Goal: Book appointment/travel/reservation

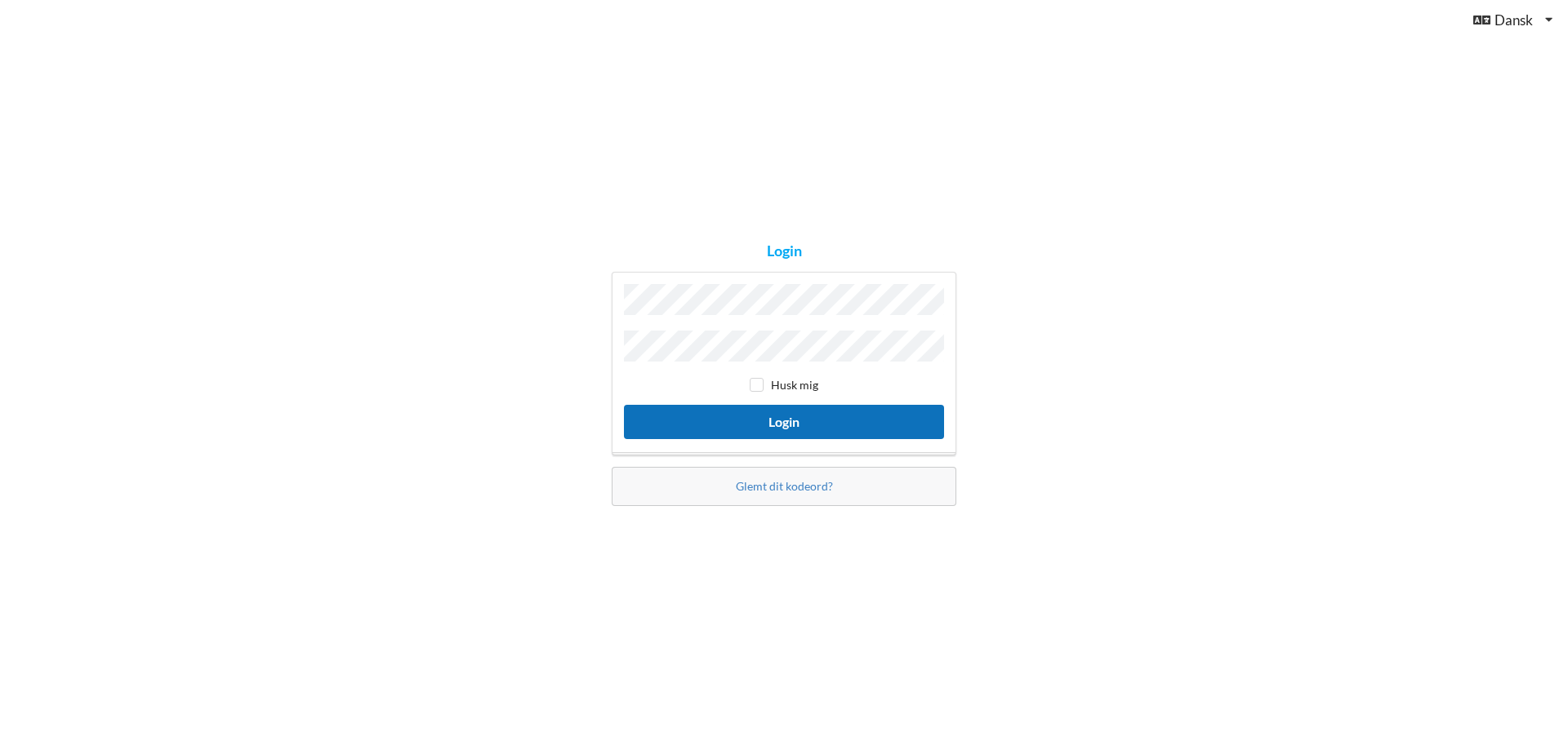
click at [765, 414] on button "Login" at bounding box center [784, 422] width 320 height 33
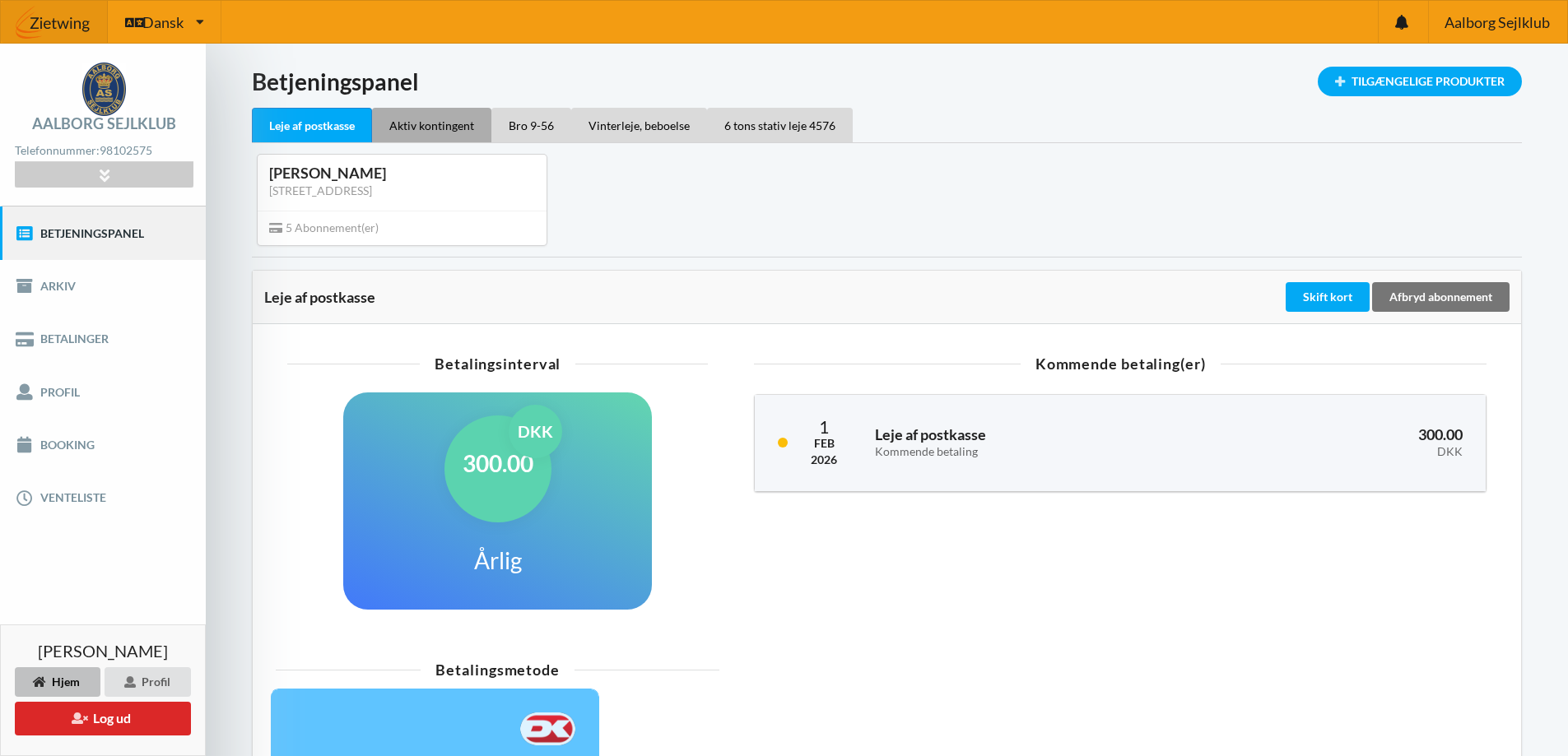
click at [400, 110] on div "Aktiv kontingent" at bounding box center [431, 125] width 119 height 35
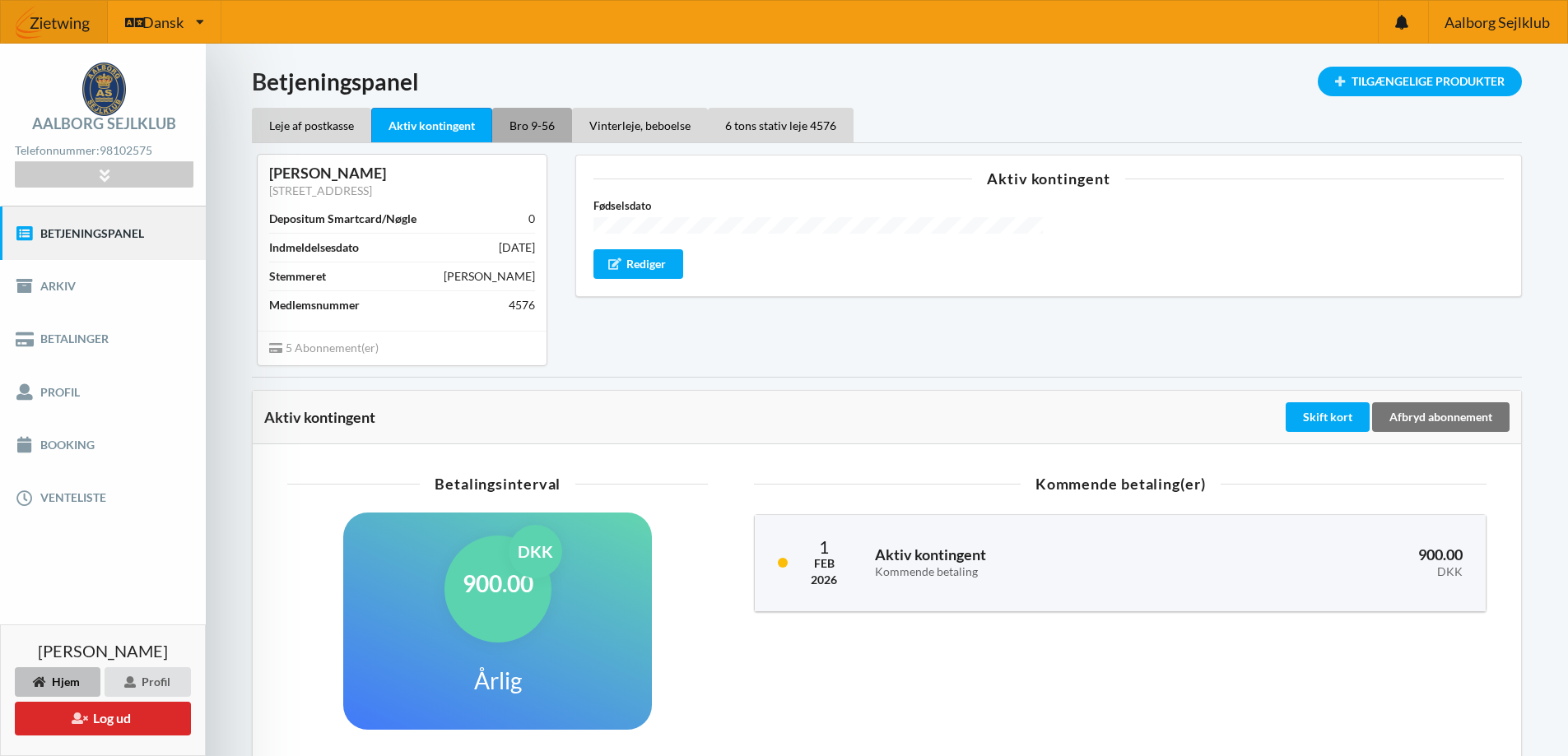
click at [532, 116] on div "Bro 9-56" at bounding box center [533, 125] width 80 height 35
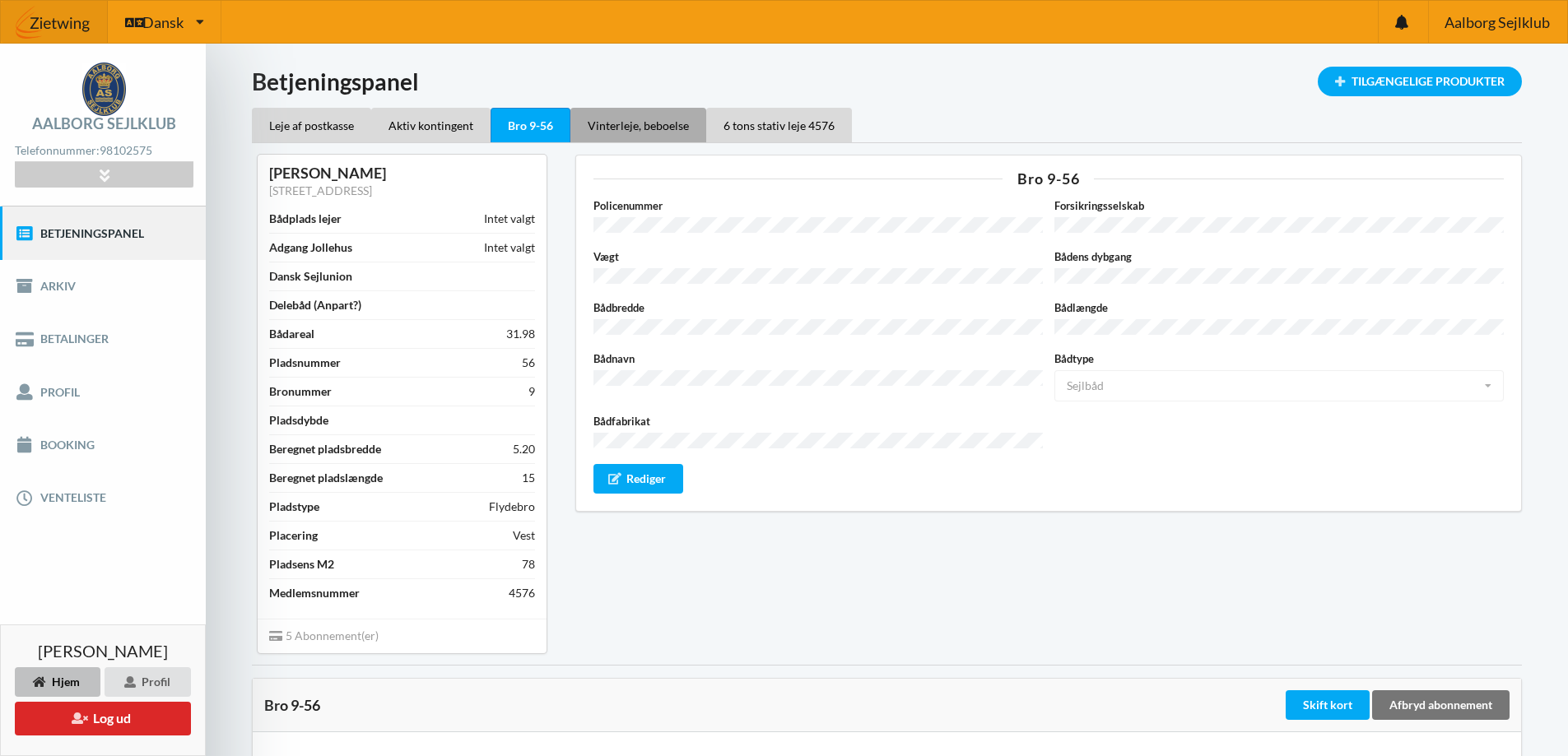
click at [679, 126] on div "Vinterleje, beboelse" at bounding box center [638, 125] width 136 height 35
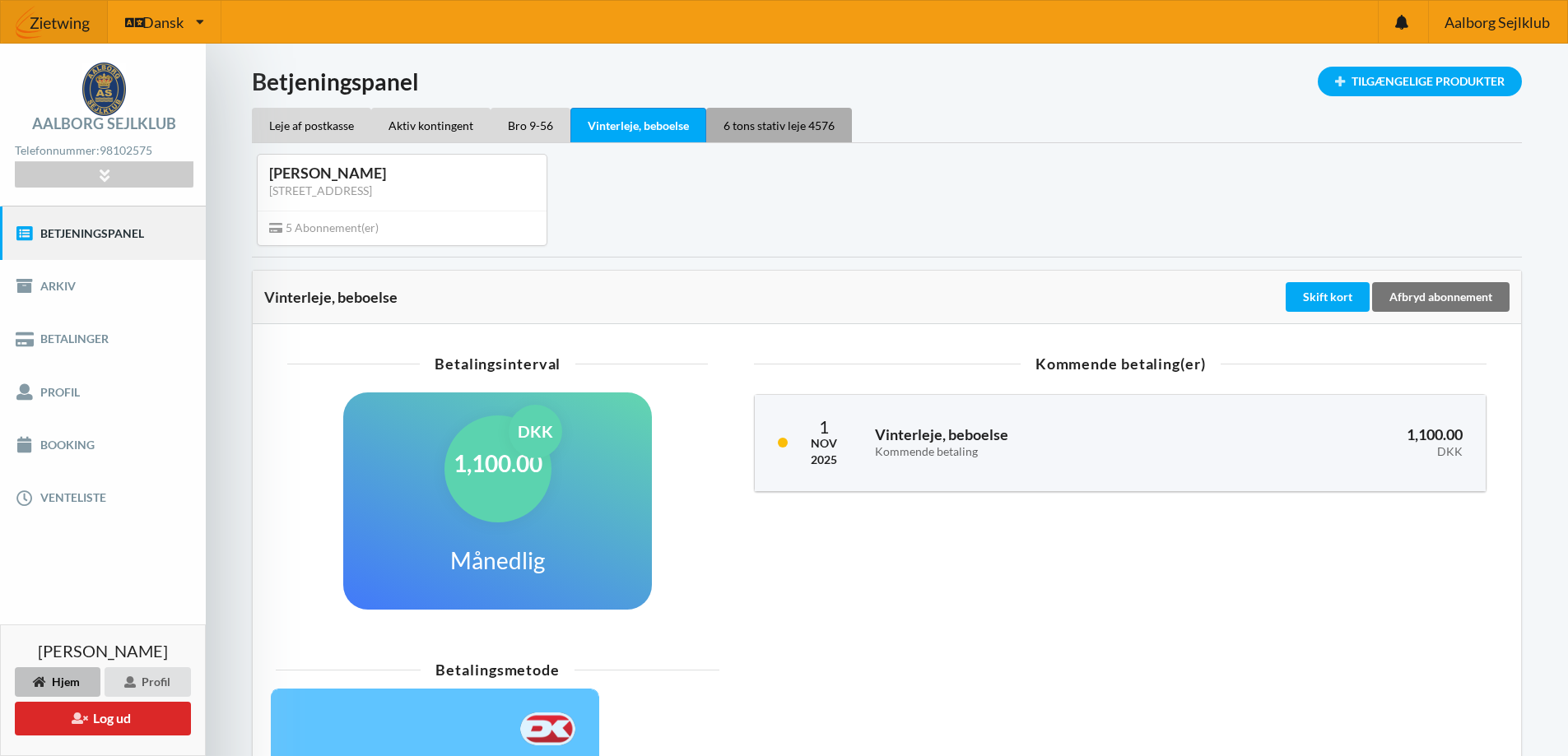
click at [760, 124] on div "6 tons stativ leje 4576" at bounding box center [779, 125] width 146 height 35
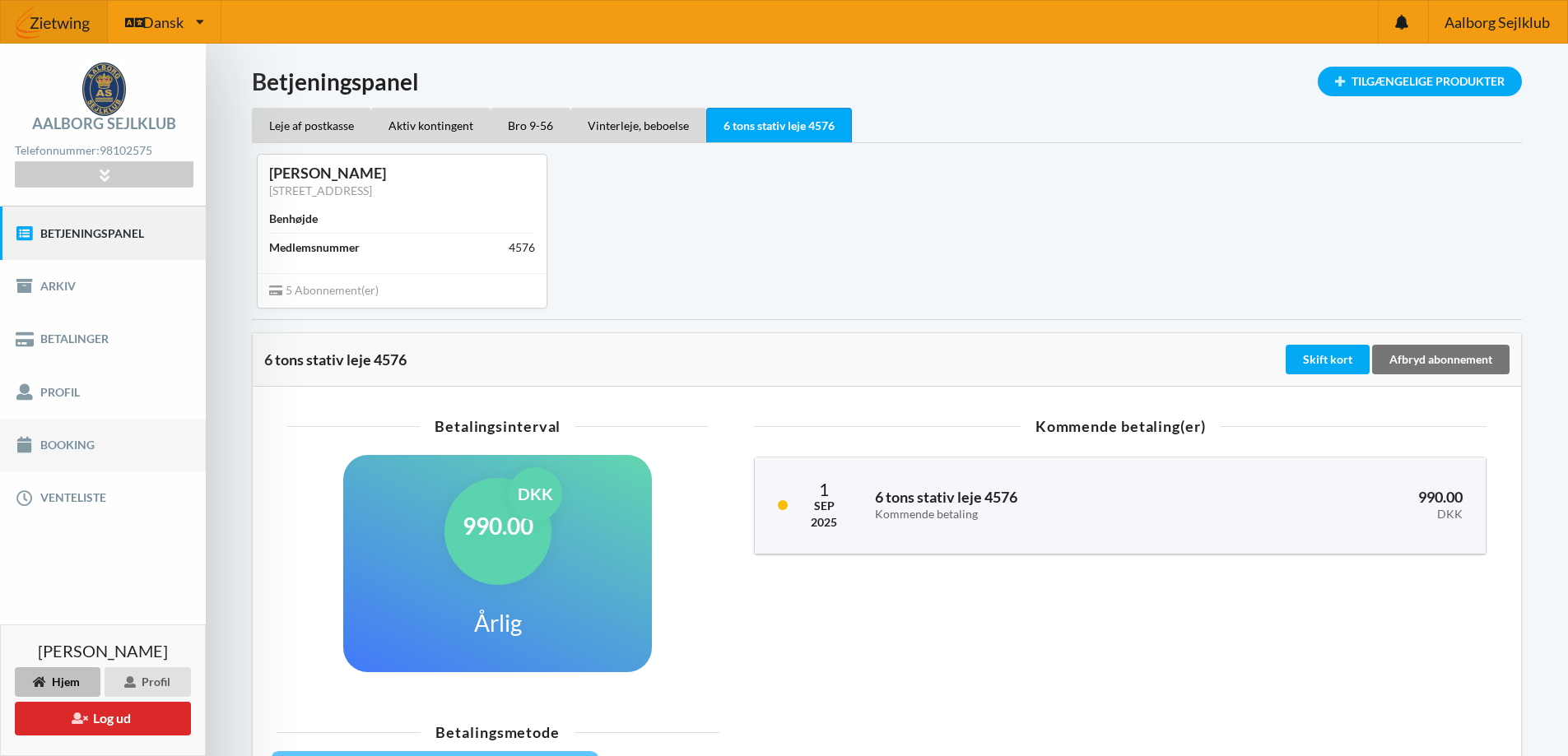
click at [95, 445] on link "Booking" at bounding box center [103, 445] width 206 height 53
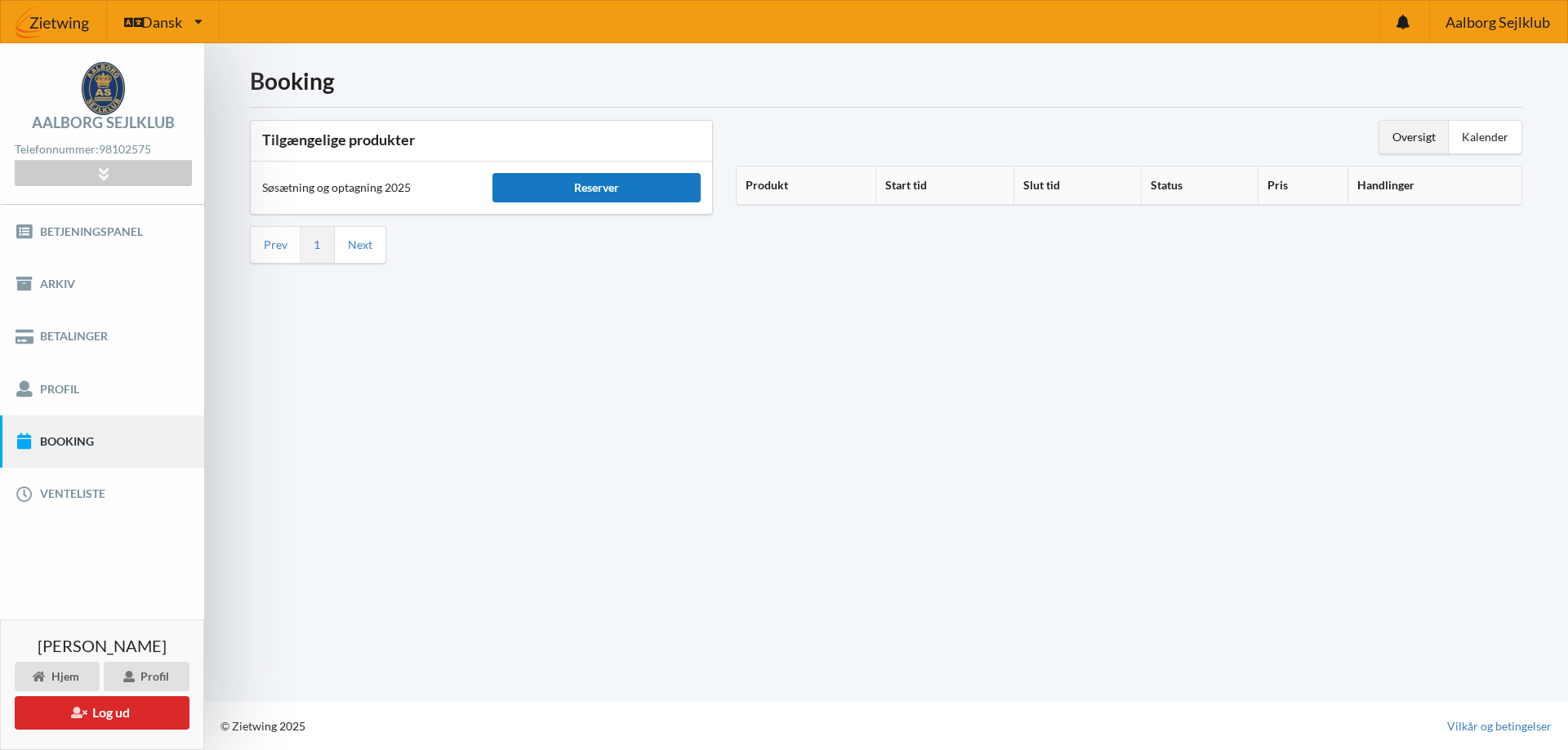
click at [529, 188] on div "Reserver" at bounding box center [595, 187] width 207 height 29
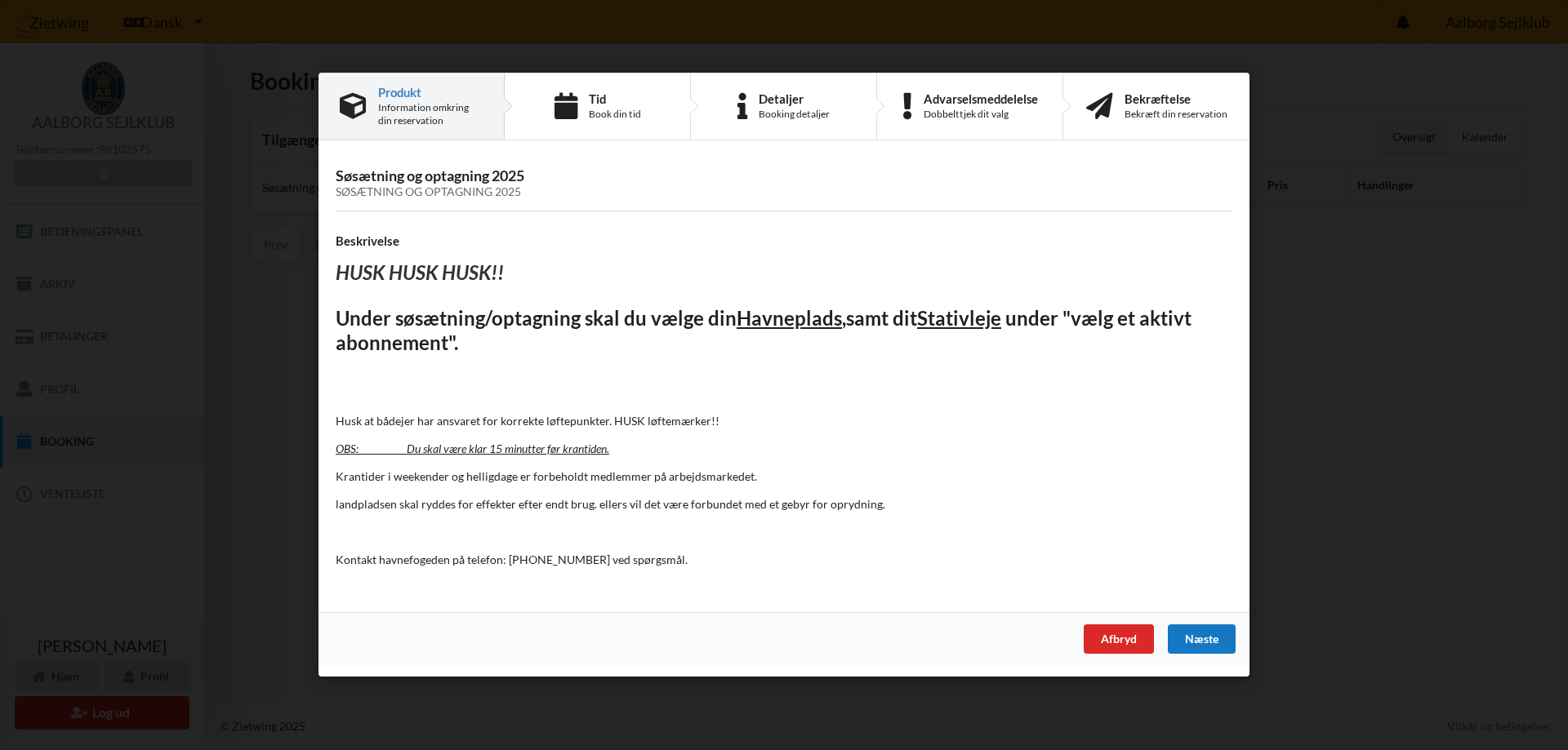
click at [1212, 640] on div "Næste" at bounding box center [1201, 640] width 68 height 29
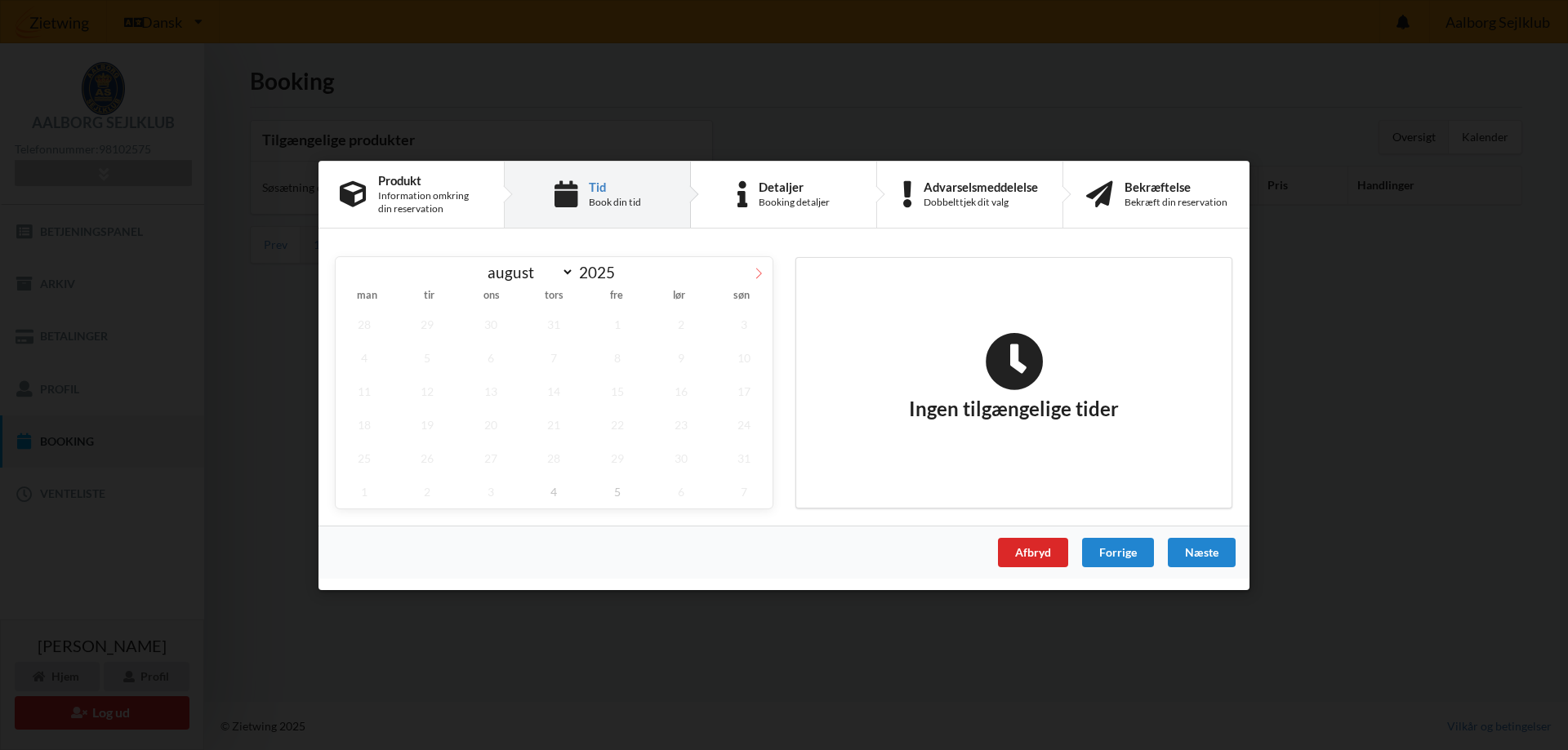
click at [753, 266] on span at bounding box center [758, 270] width 28 height 28
click at [351, 271] on icon at bounding box center [349, 272] width 12 height 12
click at [628, 481] on span "5" at bounding box center [617, 490] width 57 height 33
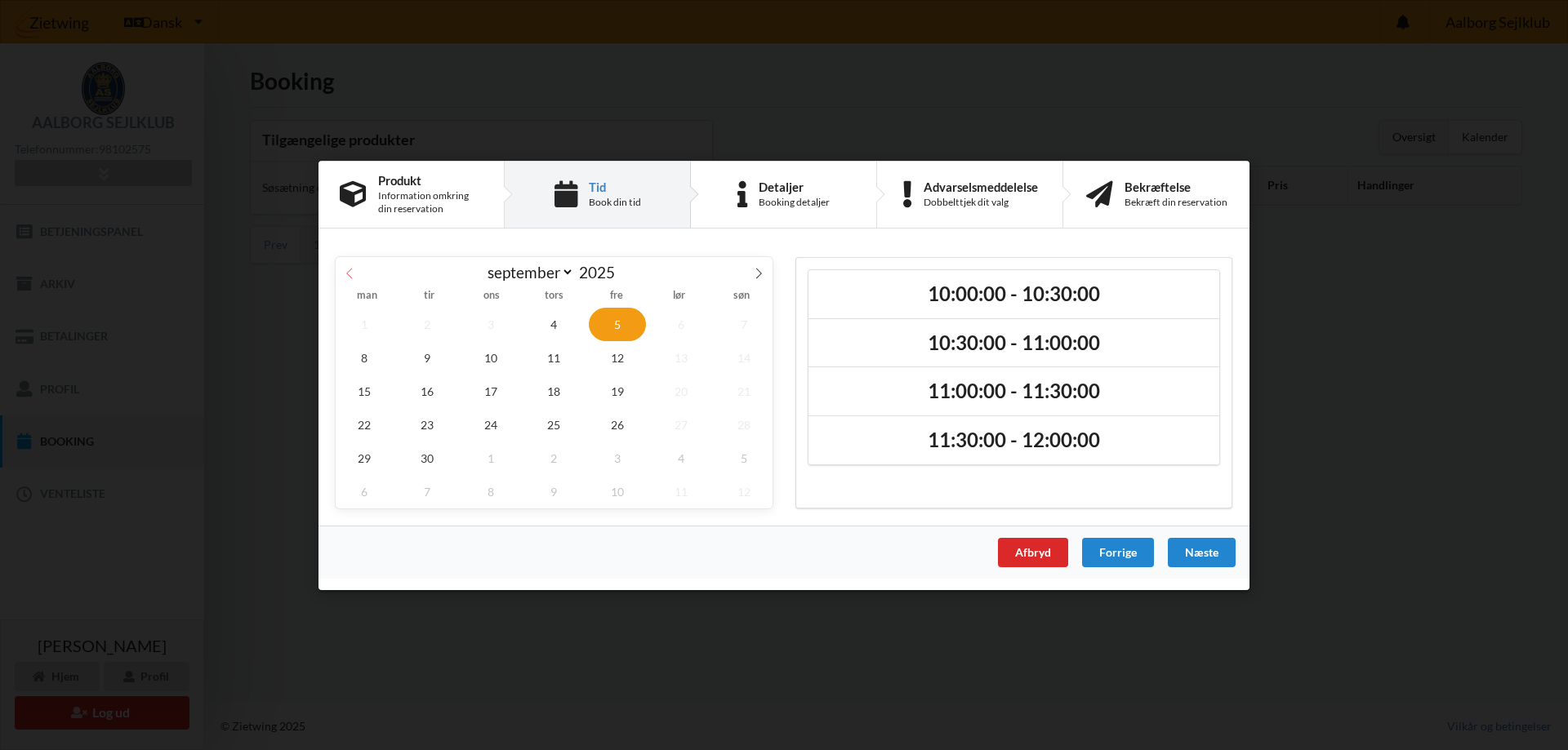
click at [347, 268] on icon at bounding box center [349, 272] width 12 height 12
click at [761, 274] on icon at bounding box center [758, 272] width 12 height 12
click at [758, 269] on icon at bounding box center [758, 272] width 12 height 12
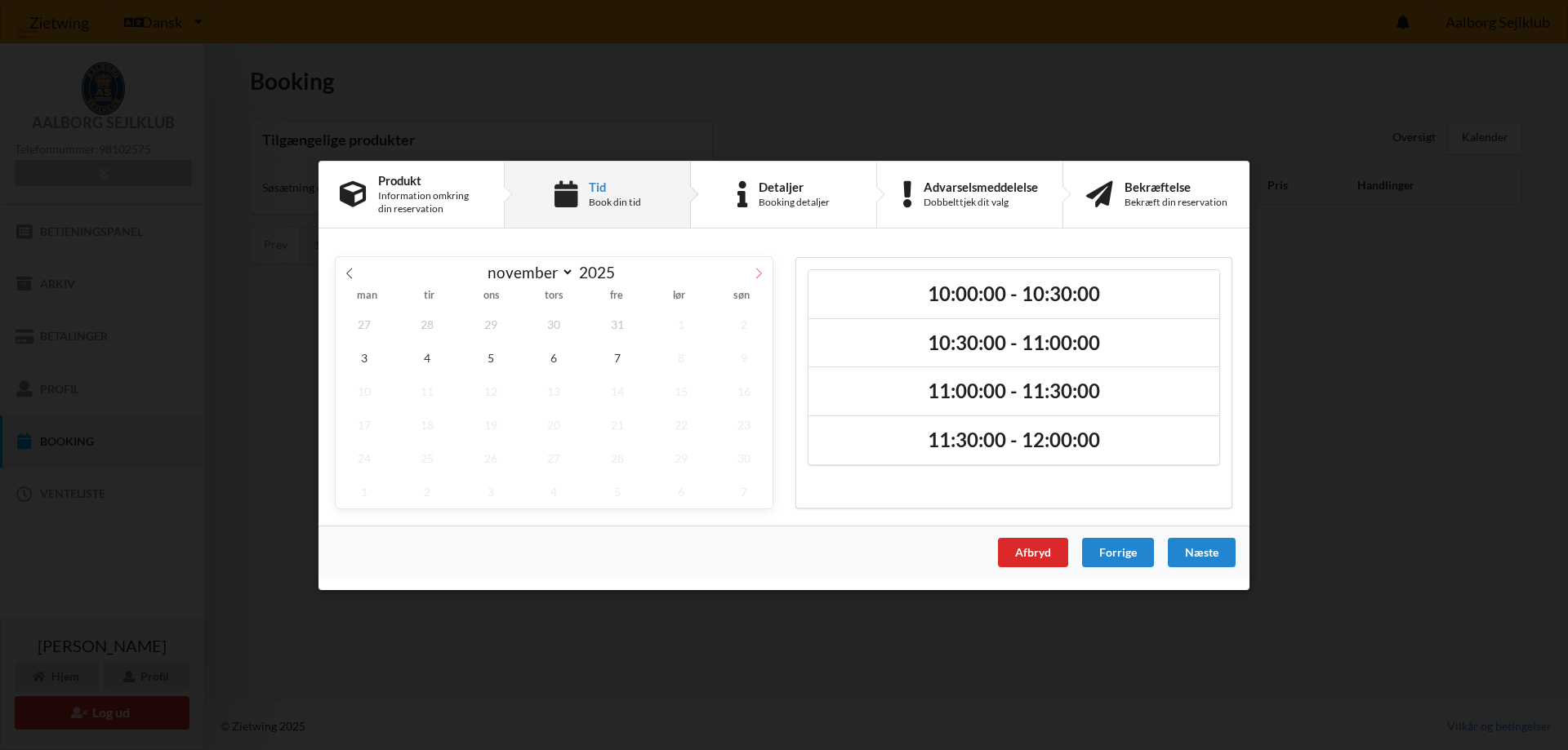
select select "11"
click at [755, 280] on span at bounding box center [758, 270] width 28 height 28
type input "2026"
click at [755, 280] on span at bounding box center [758, 270] width 28 height 28
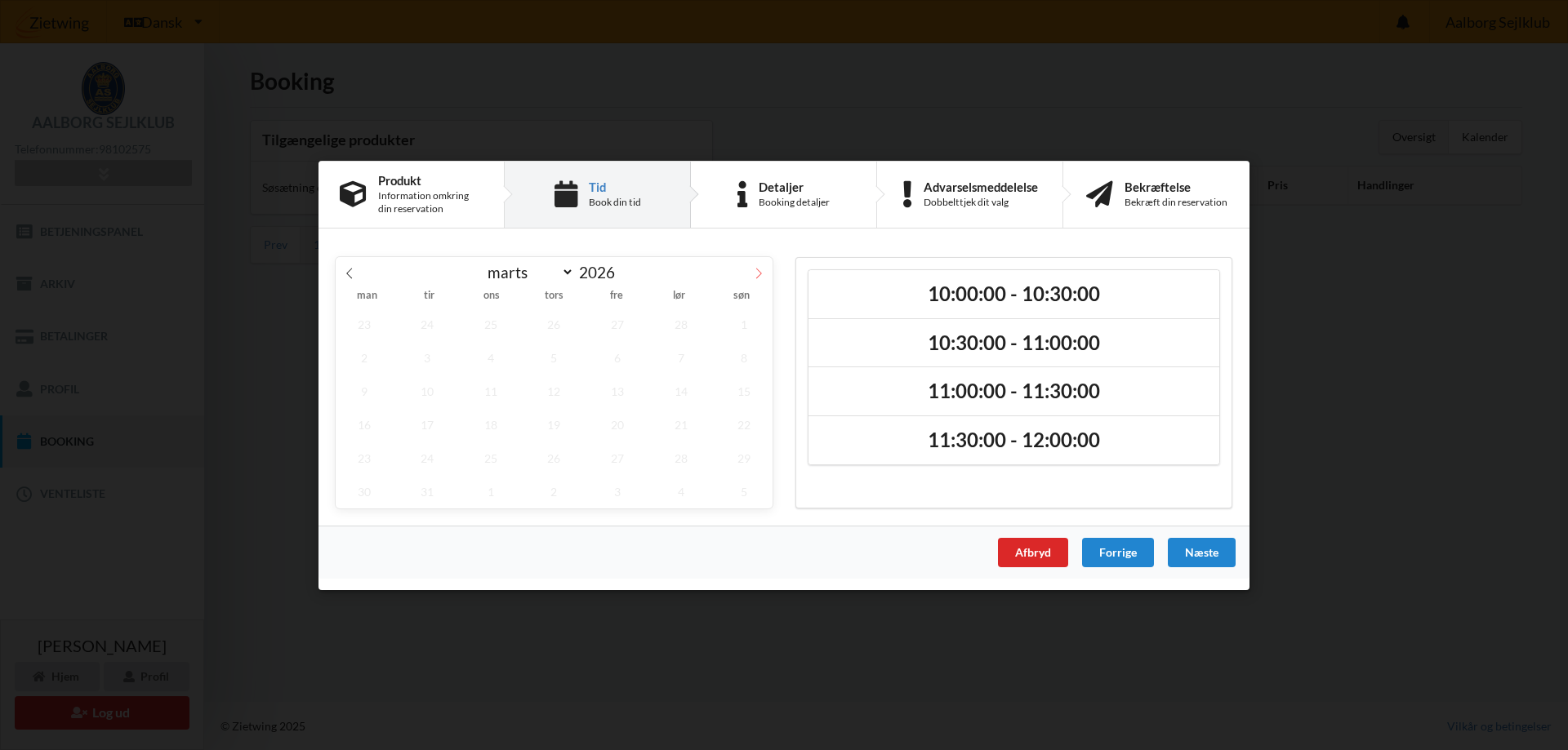
click at [755, 280] on span at bounding box center [758, 270] width 28 height 28
click at [355, 275] on icon at bounding box center [349, 272] width 12 height 12
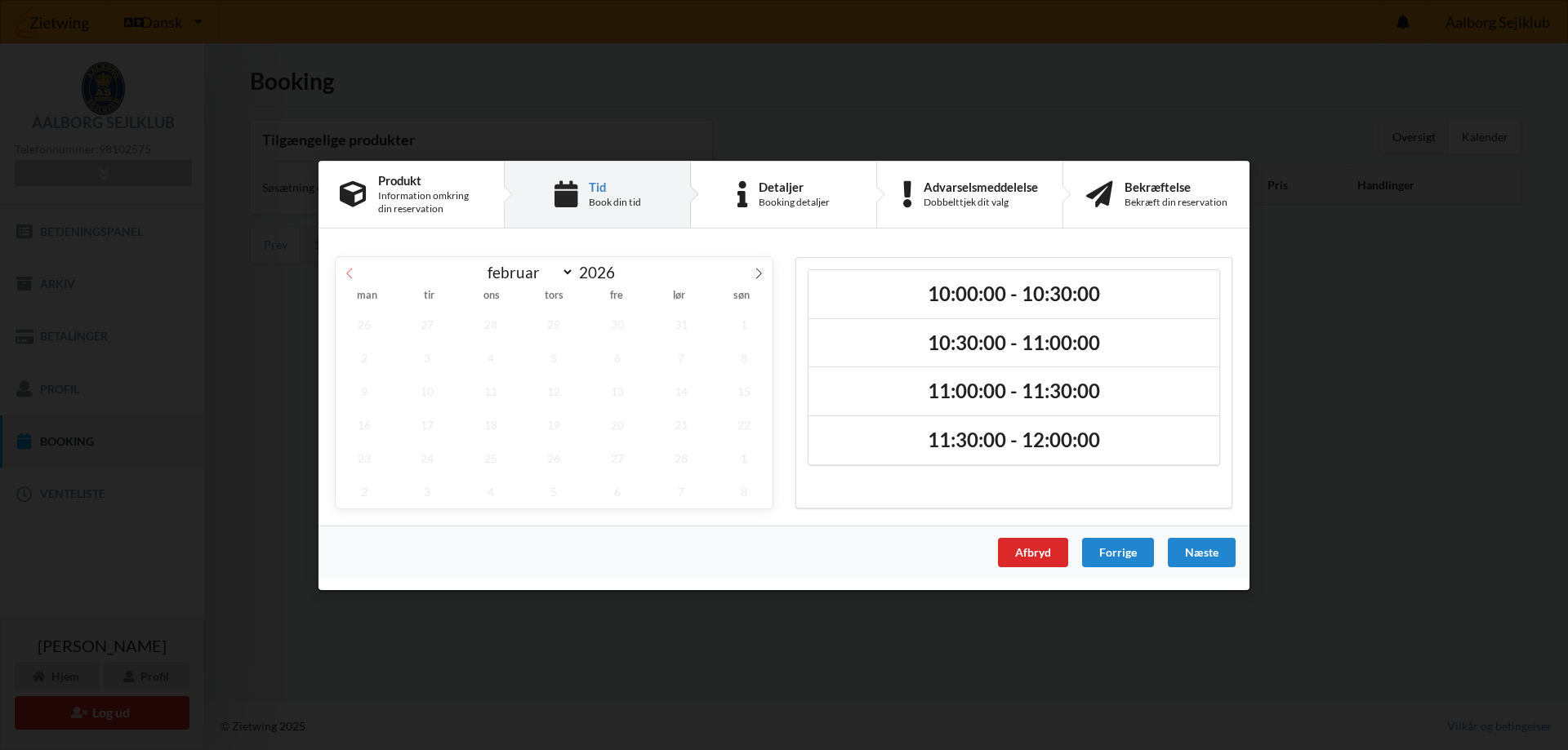
click at [355, 275] on icon at bounding box center [349, 272] width 12 height 12
select select "0"
click at [355, 275] on icon at bounding box center [349, 272] width 12 height 12
type input "2025"
click at [355, 275] on icon at bounding box center [349, 272] width 12 height 12
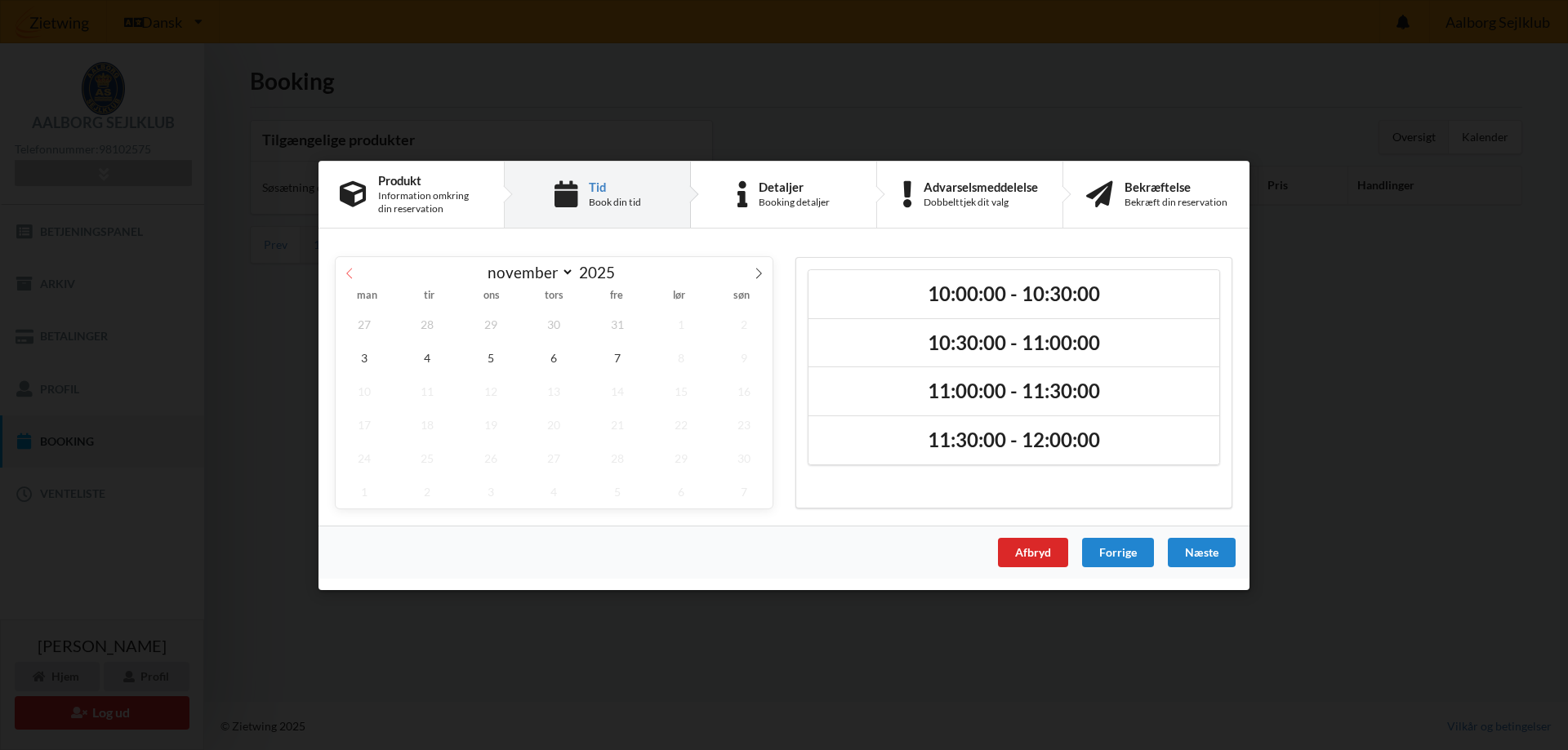
click at [355, 275] on icon at bounding box center [349, 272] width 12 height 12
click at [752, 274] on span at bounding box center [758, 270] width 28 height 28
select select "8"
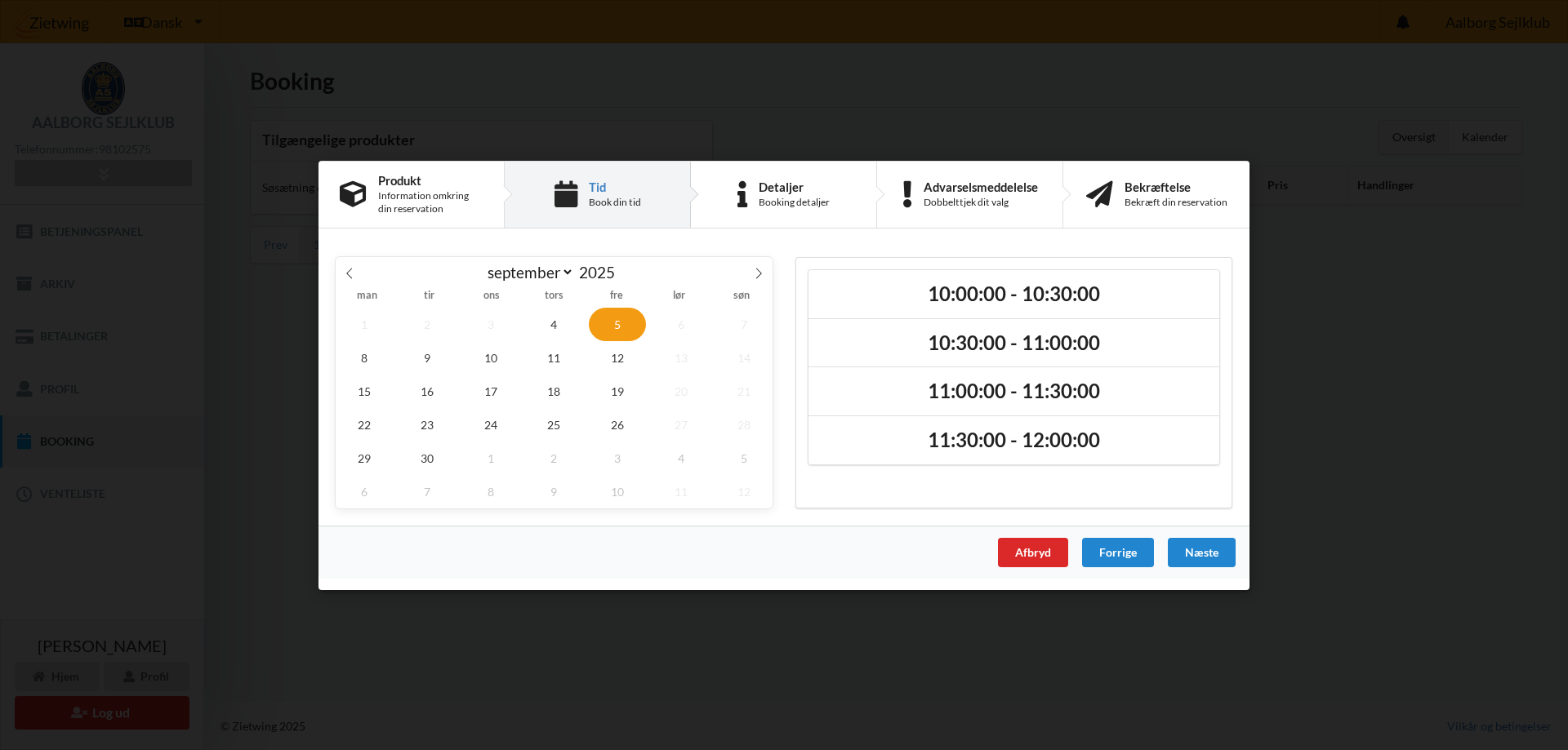
click at [288, 237] on div "Handelsbetingelser Ved at benytte dig af Virksomhedens juridiske navn services …" at bounding box center [784, 375] width 1568 height 750
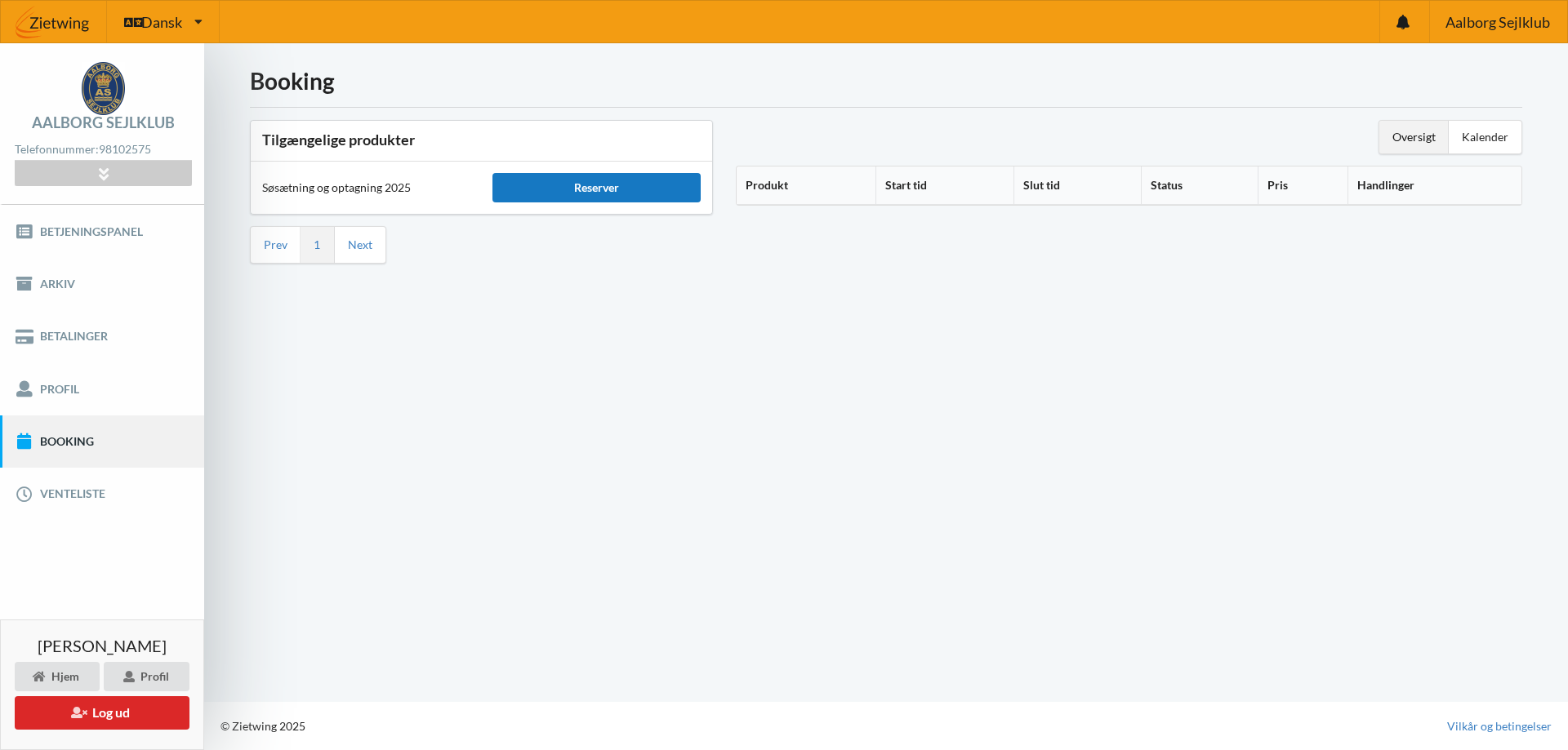
click at [577, 178] on div "Reserver" at bounding box center [595, 187] width 207 height 29
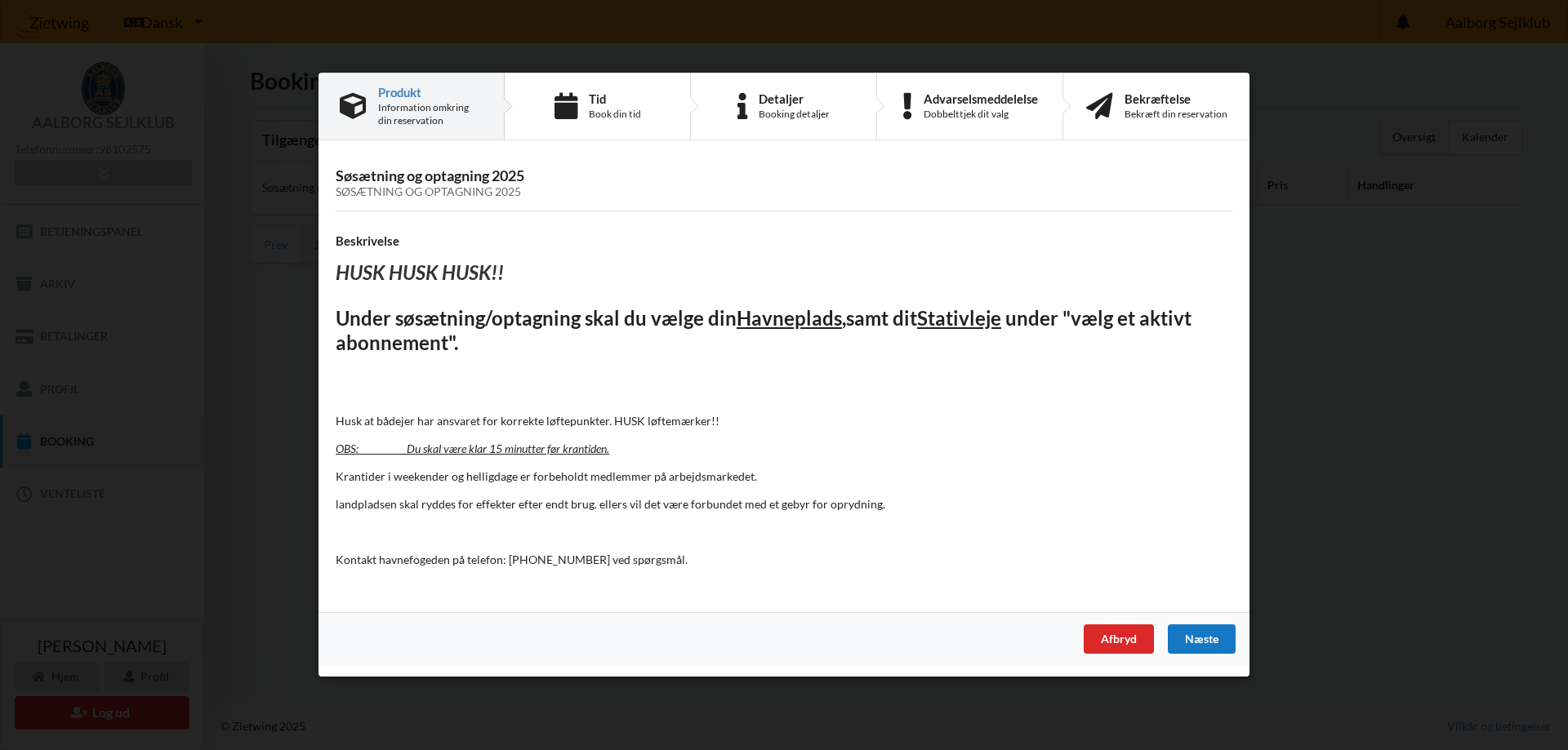
click at [1216, 635] on div "Næste" at bounding box center [1201, 640] width 68 height 29
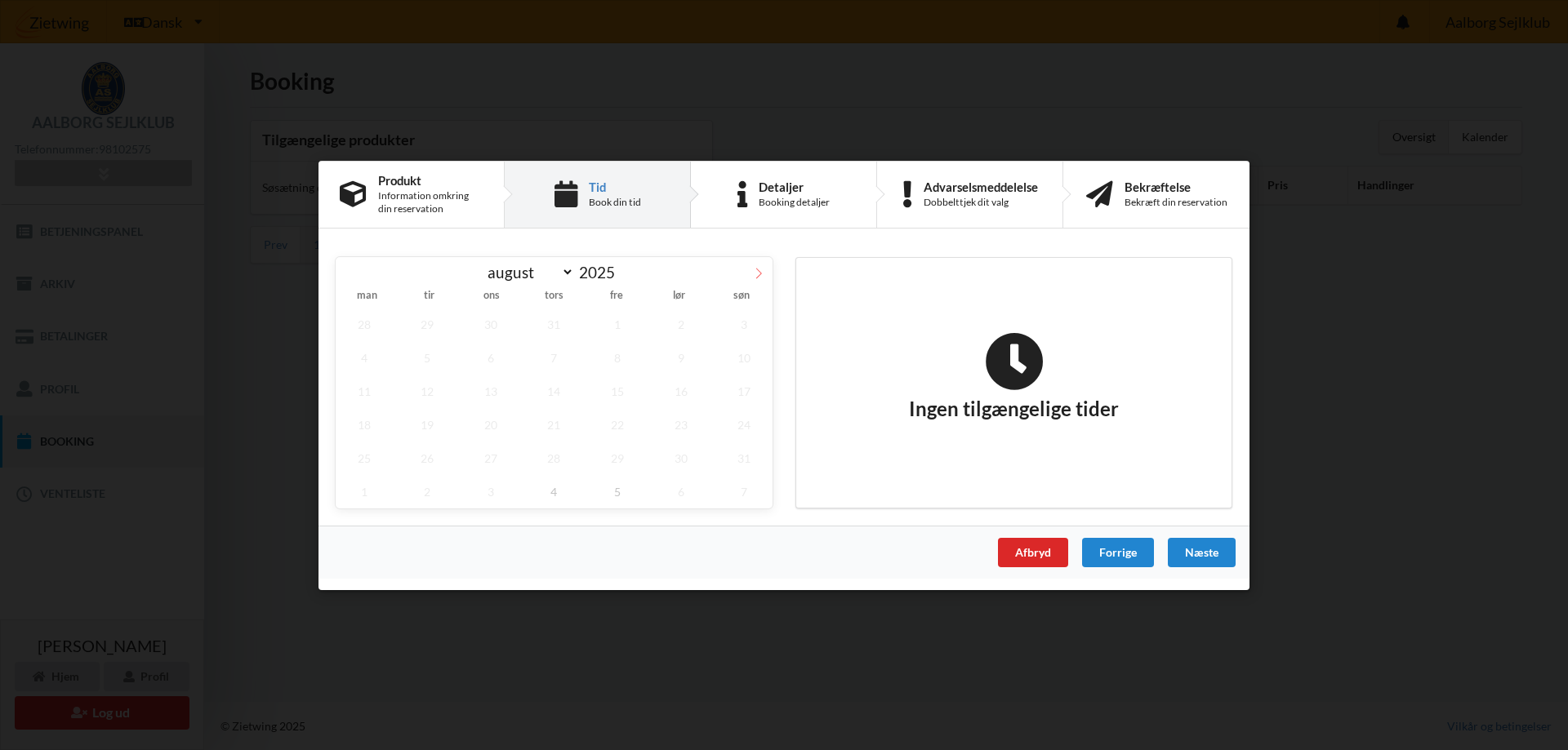
click at [755, 270] on icon at bounding box center [758, 272] width 12 height 12
select select "8"
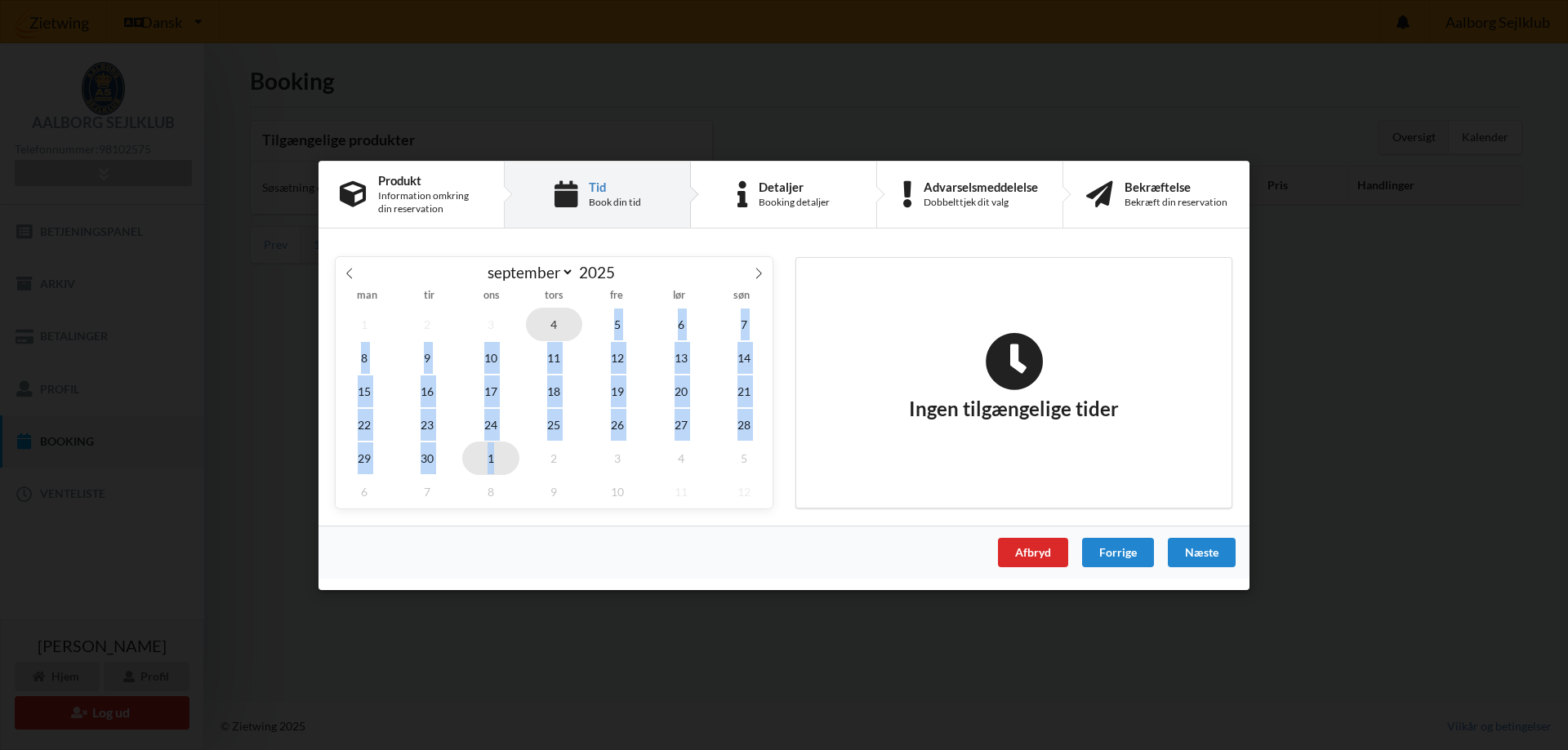
drag, startPoint x: 562, startPoint y: 326, endPoint x: 497, endPoint y: 441, distance: 132.1
click at [497, 441] on div "1 2 3 4 5 6 7 8 9 10 11 12 13 14 15 16 17 18 19 20 21 22 23 24 25 26 27 28 29 3…" at bounding box center [554, 407] width 437 height 201
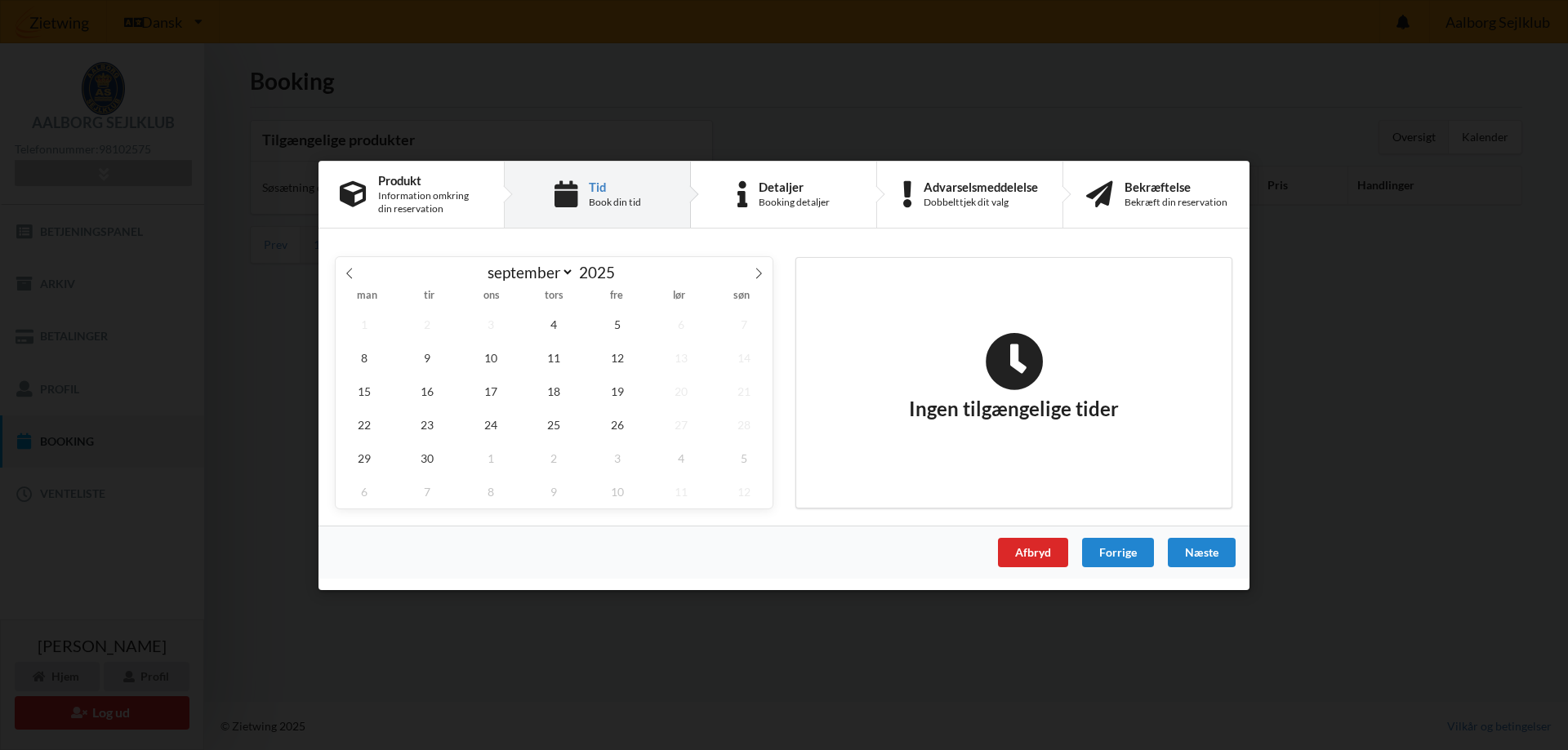
click at [495, 559] on div "Afbryd Forrige Næste" at bounding box center [784, 551] width 931 height 53
click at [497, 394] on span "17" at bounding box center [490, 390] width 57 height 33
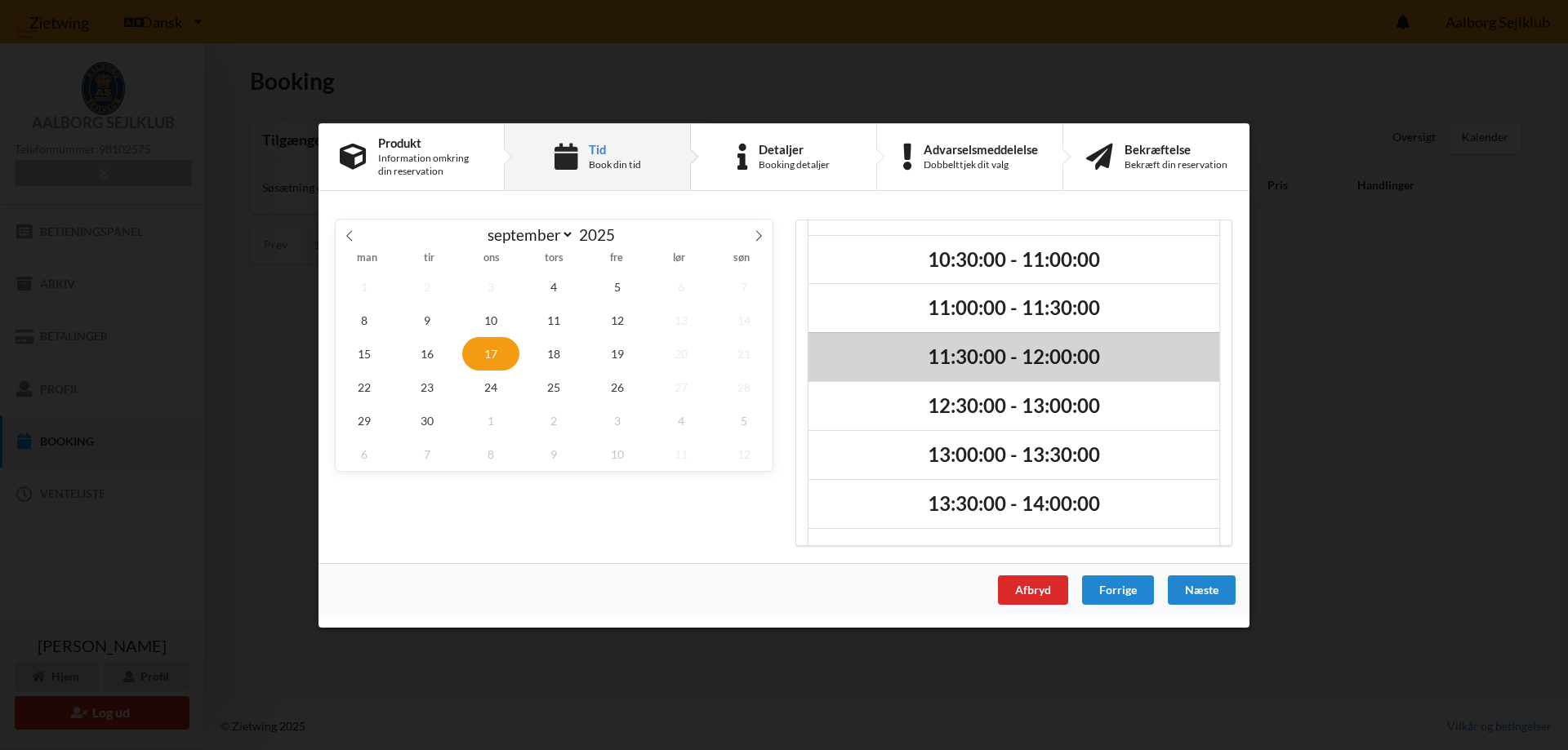
scroll to position [90, 0]
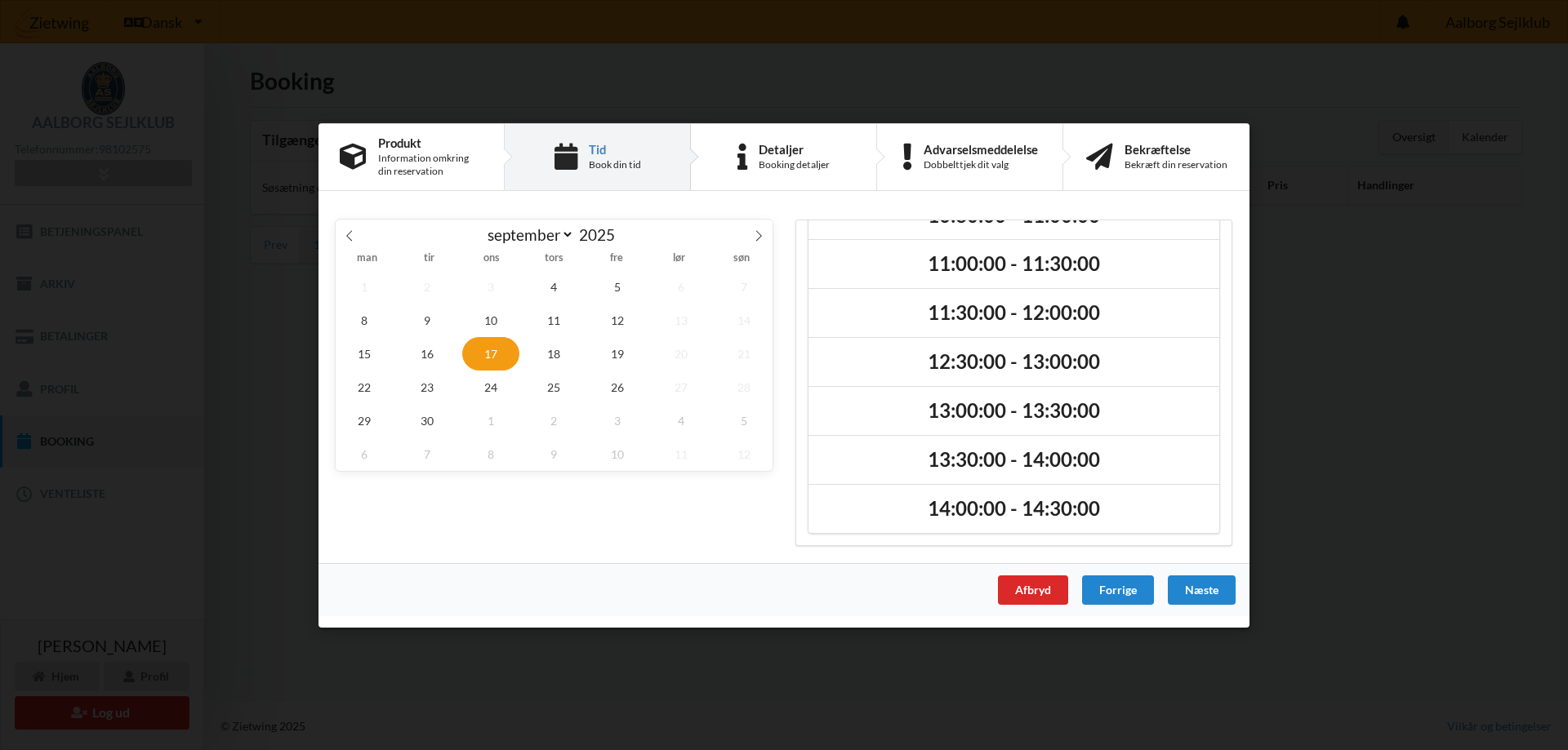
click at [955, 715] on div "Handelsbetingelser Ved at benytte dig af Virksomhedens juridiske navn services …" at bounding box center [784, 375] width 1568 height 750
